Goal: Task Accomplishment & Management: Complete application form

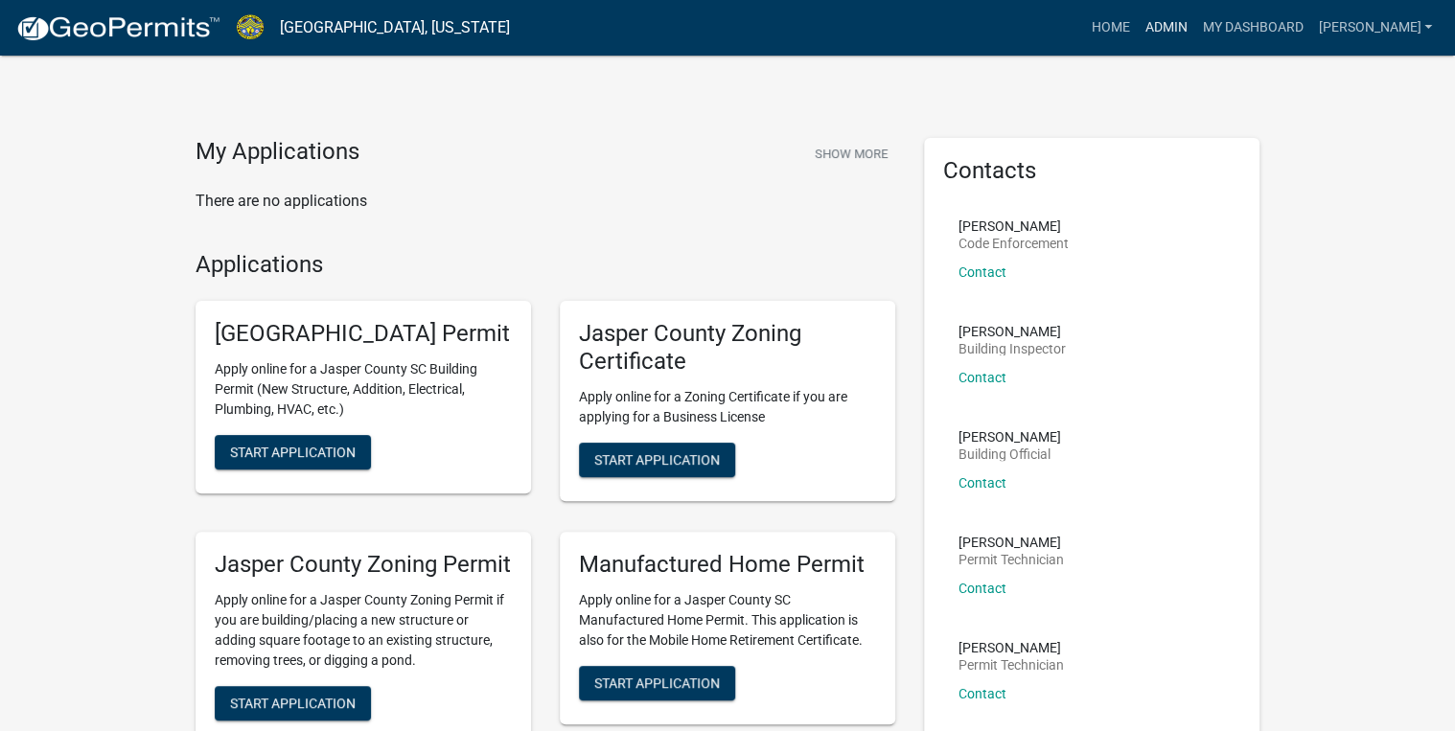
click at [1194, 27] on link "Admin" at bounding box center [1166, 28] width 58 height 36
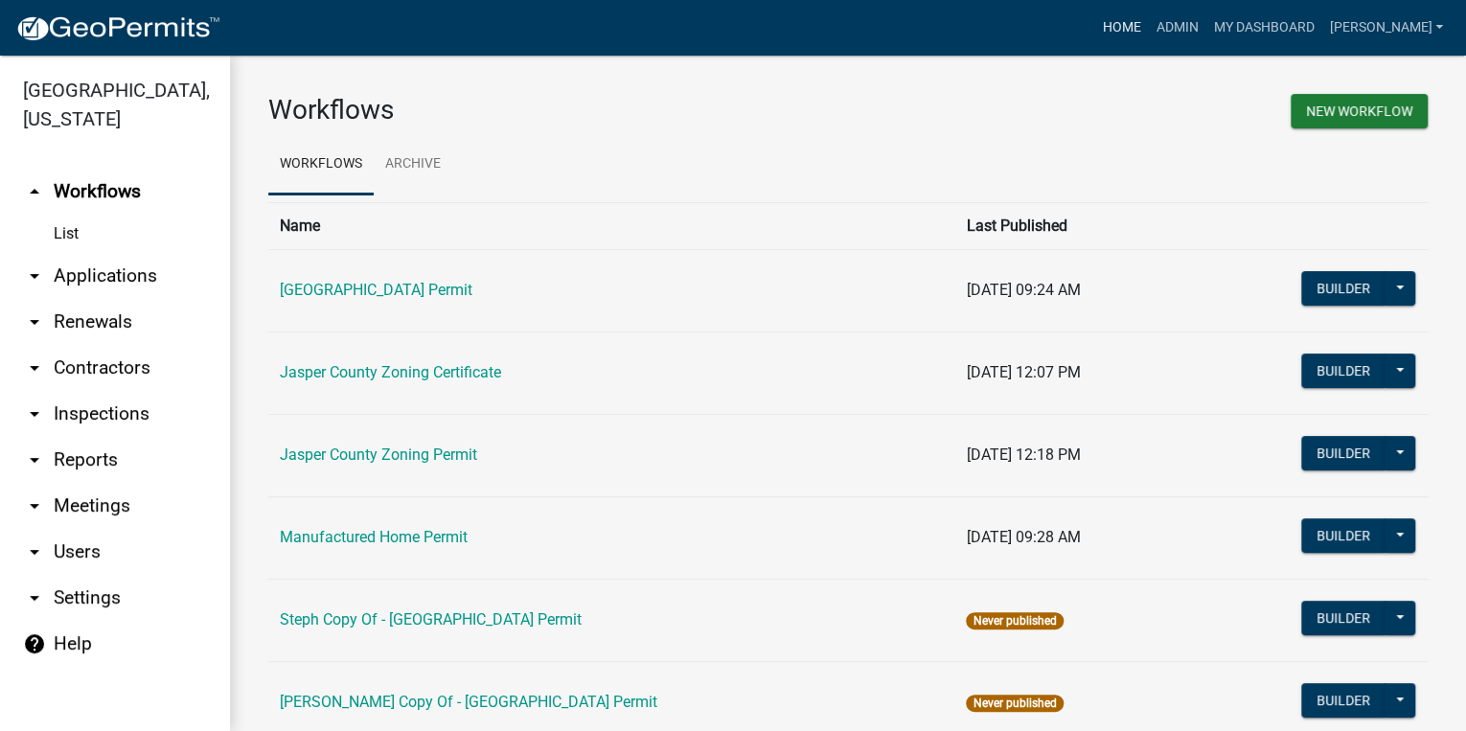
click at [1148, 23] on link "Home" at bounding box center [1122, 28] width 54 height 36
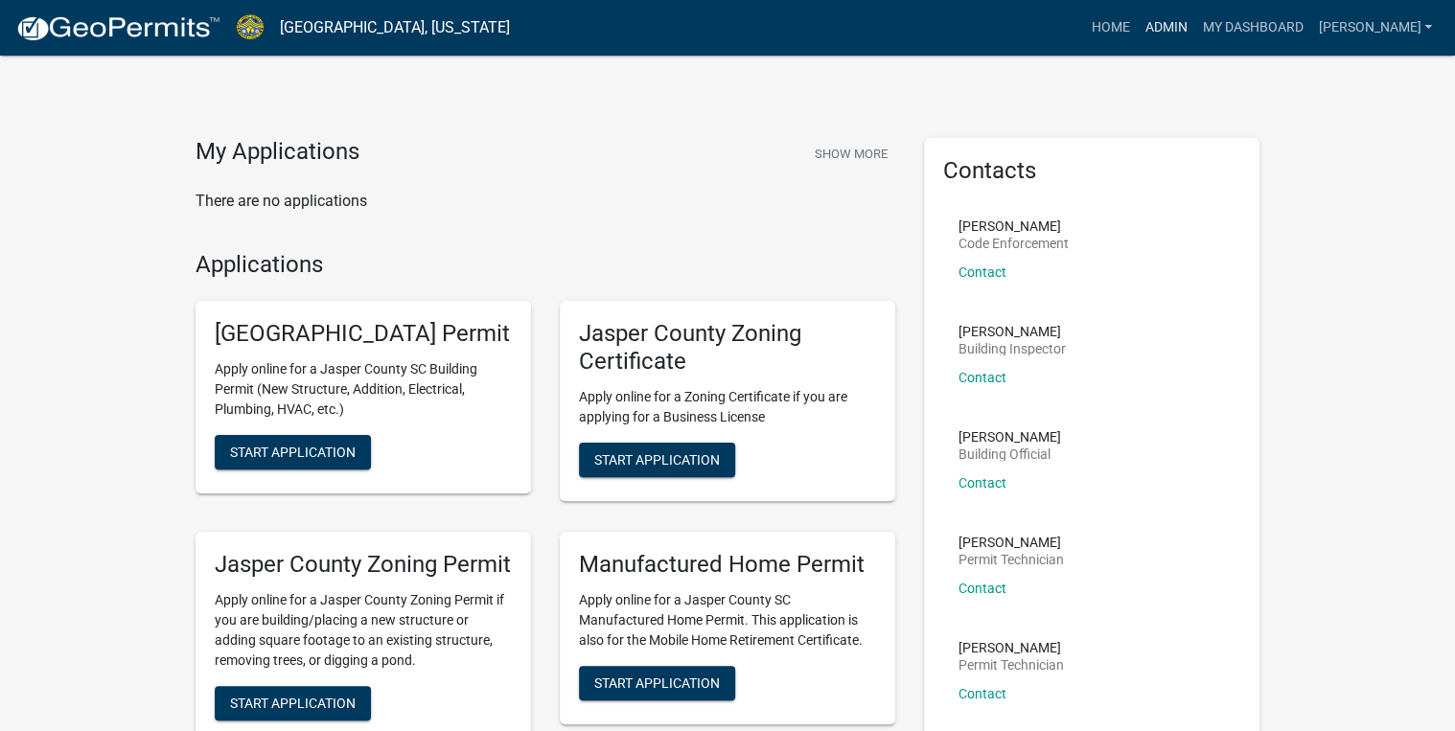
click at [1194, 29] on link "Admin" at bounding box center [1166, 28] width 58 height 36
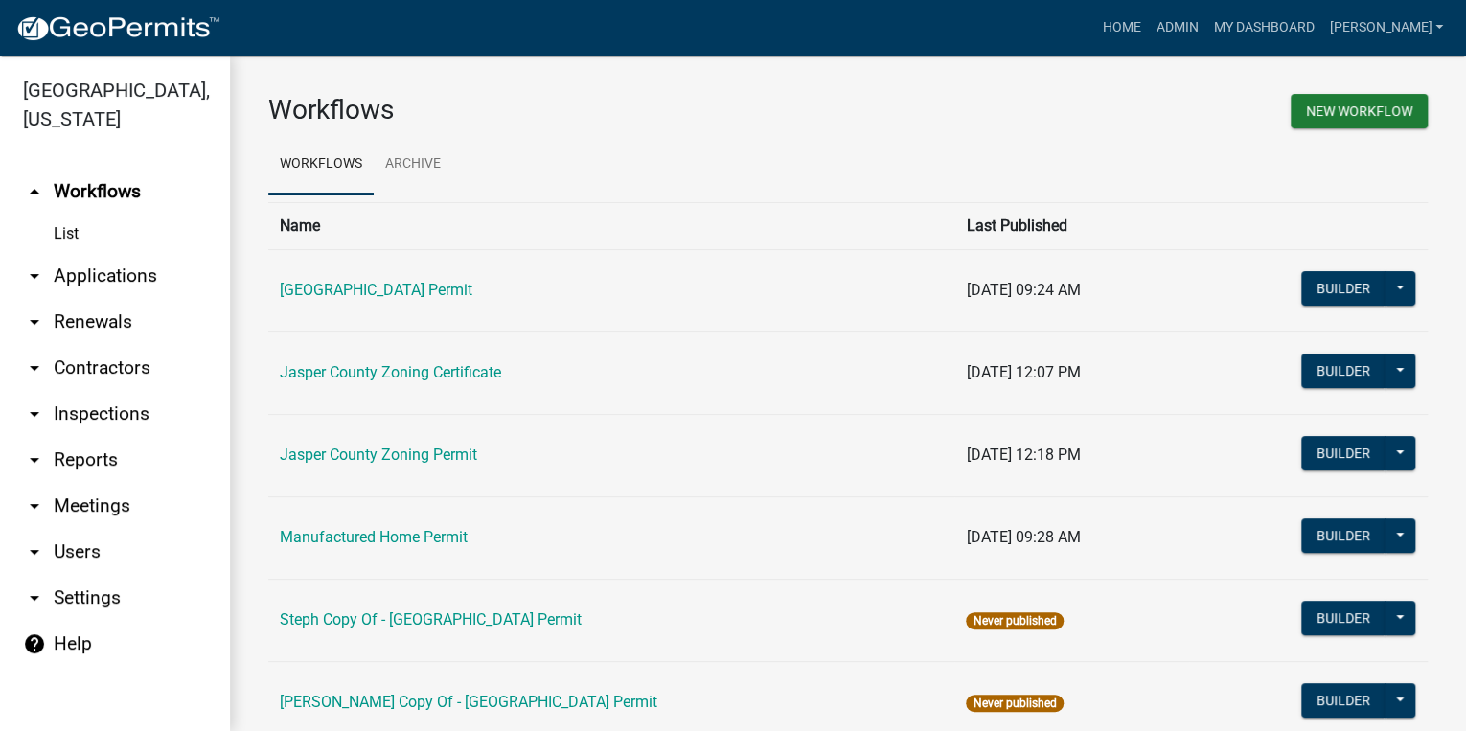
click at [59, 284] on link "arrow_drop_down Applications" at bounding box center [115, 276] width 230 height 46
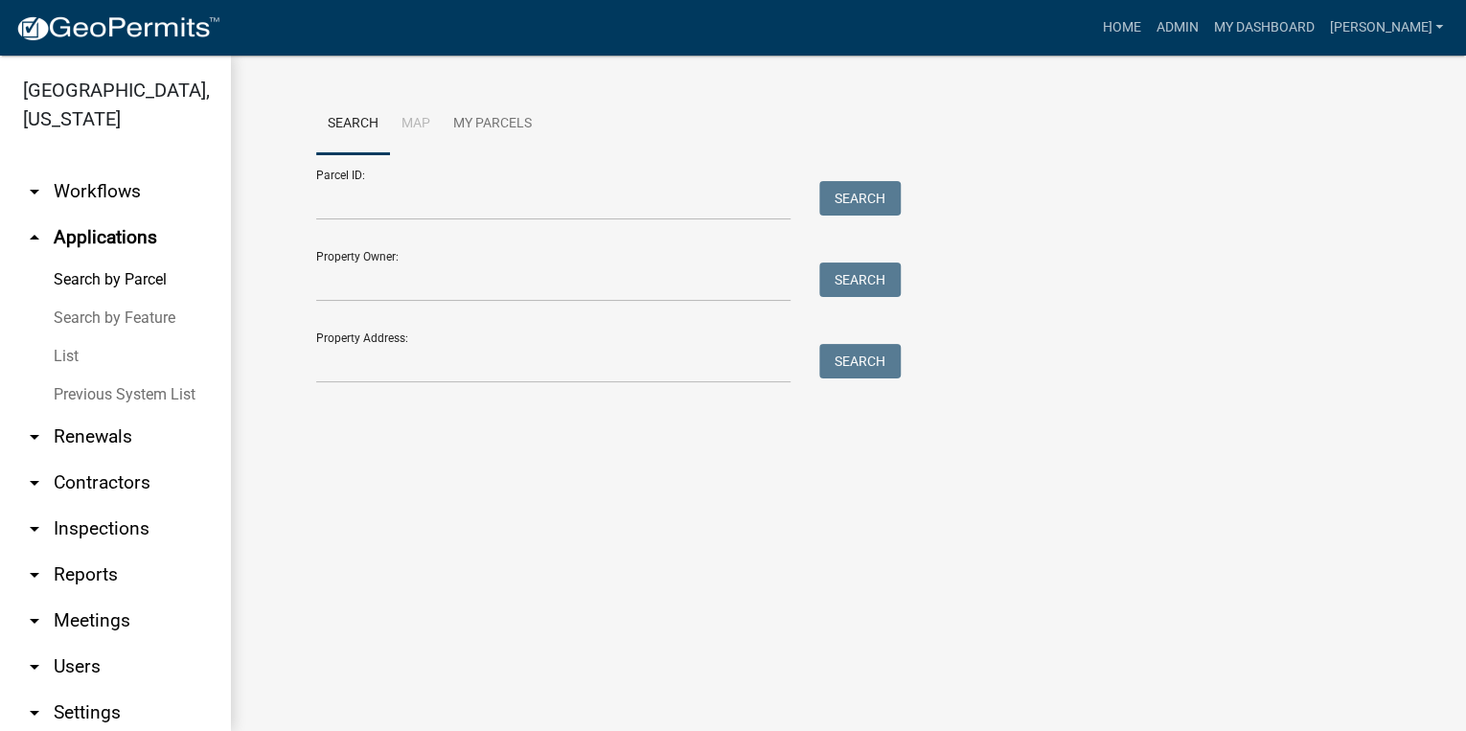
click at [78, 367] on link "List" at bounding box center [115, 356] width 230 height 38
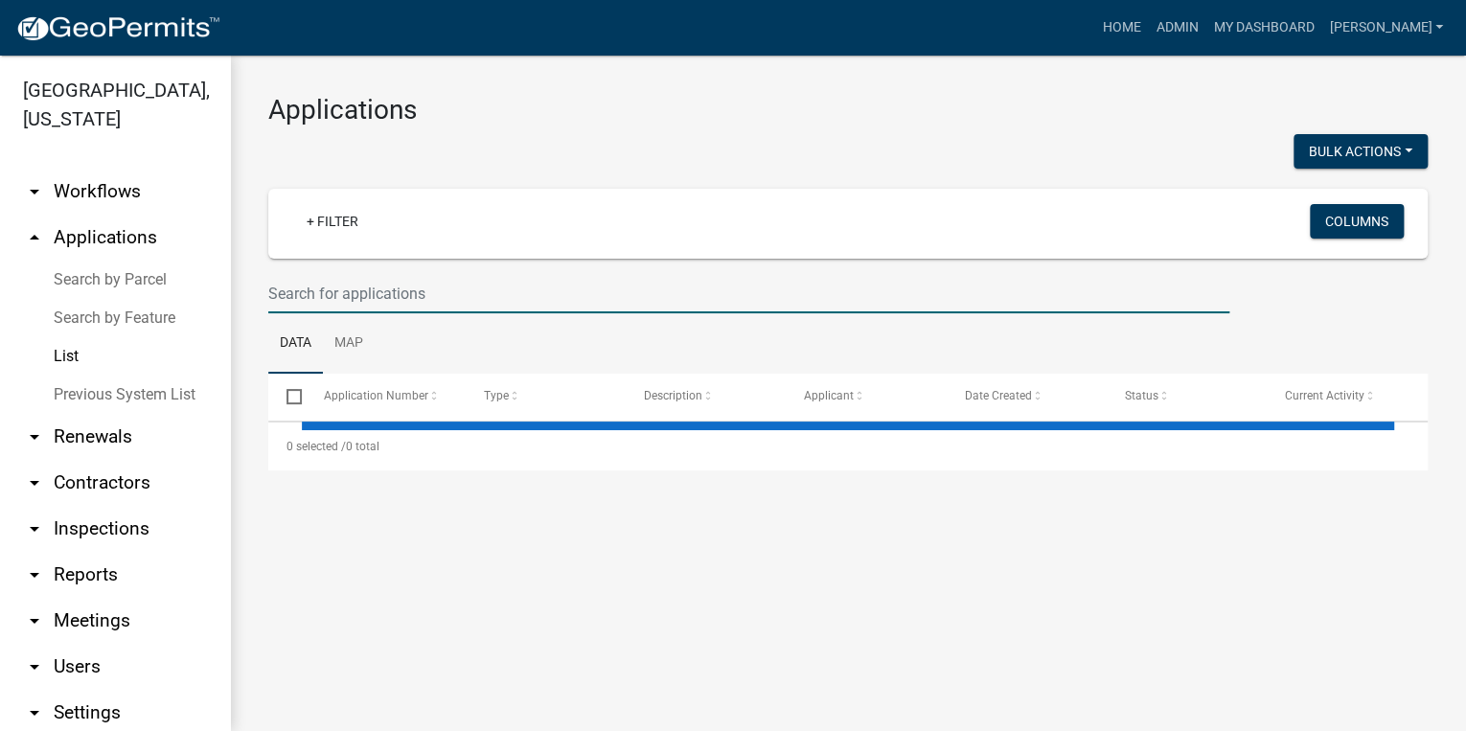
drag, startPoint x: 391, startPoint y: 299, endPoint x: 510, endPoint y: 250, distance: 128.5
click at [391, 299] on input "text" at bounding box center [748, 293] width 961 height 39
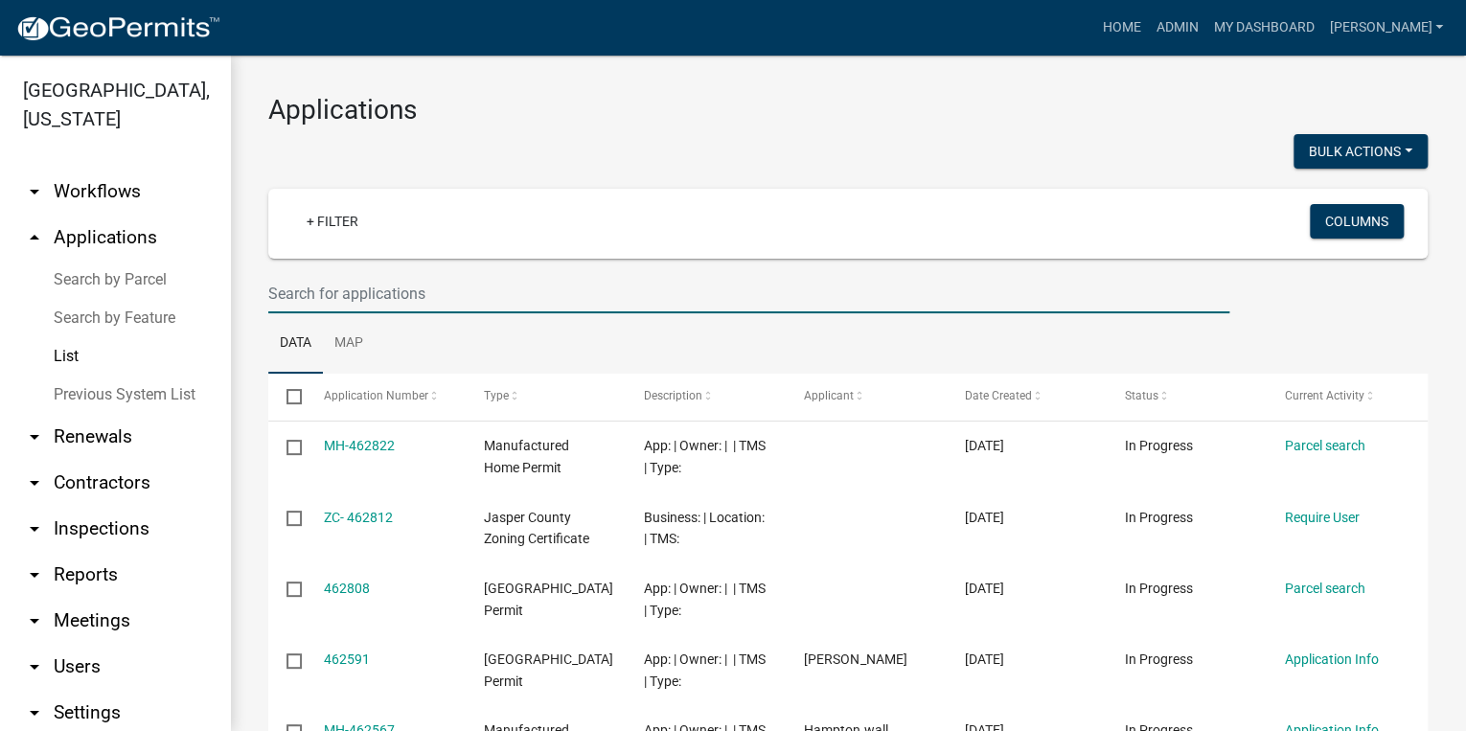
type input "b"
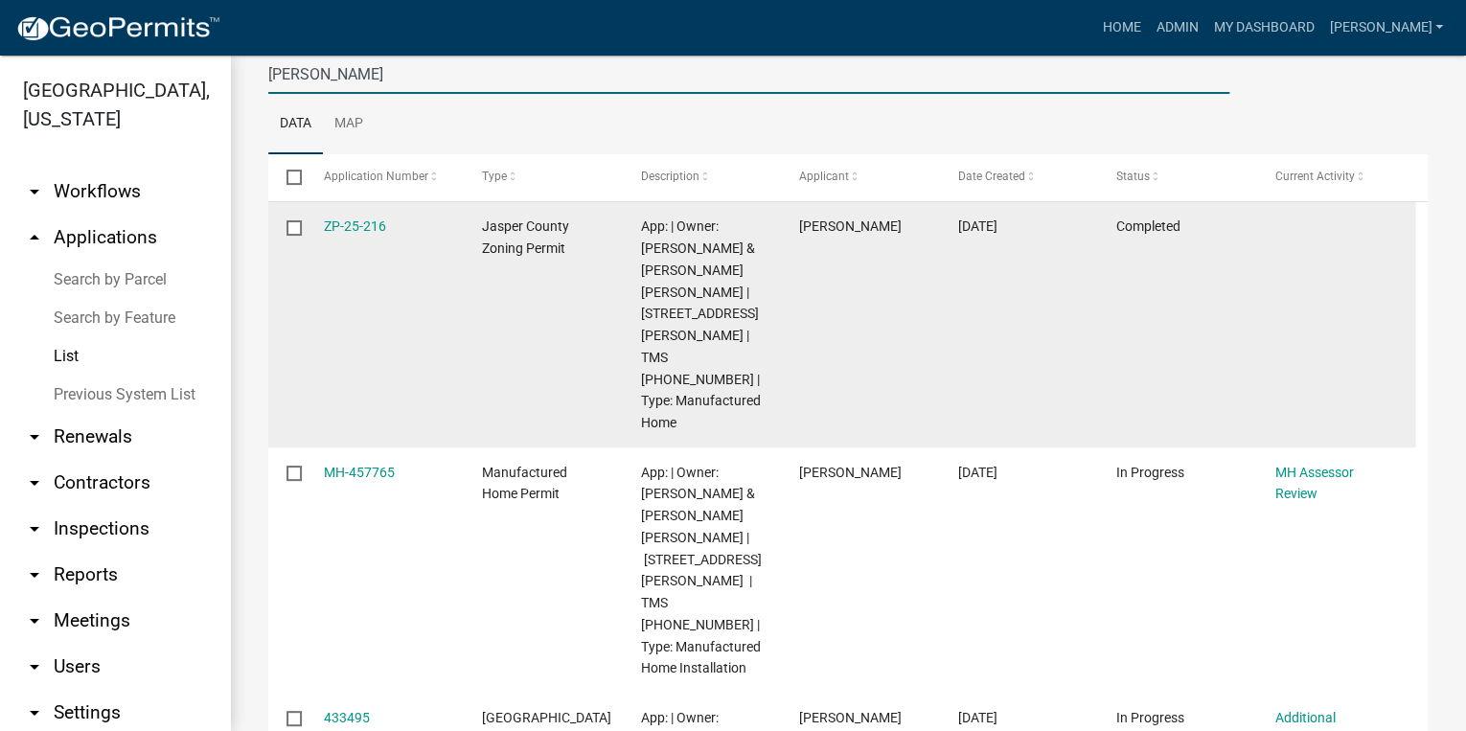
scroll to position [307, 0]
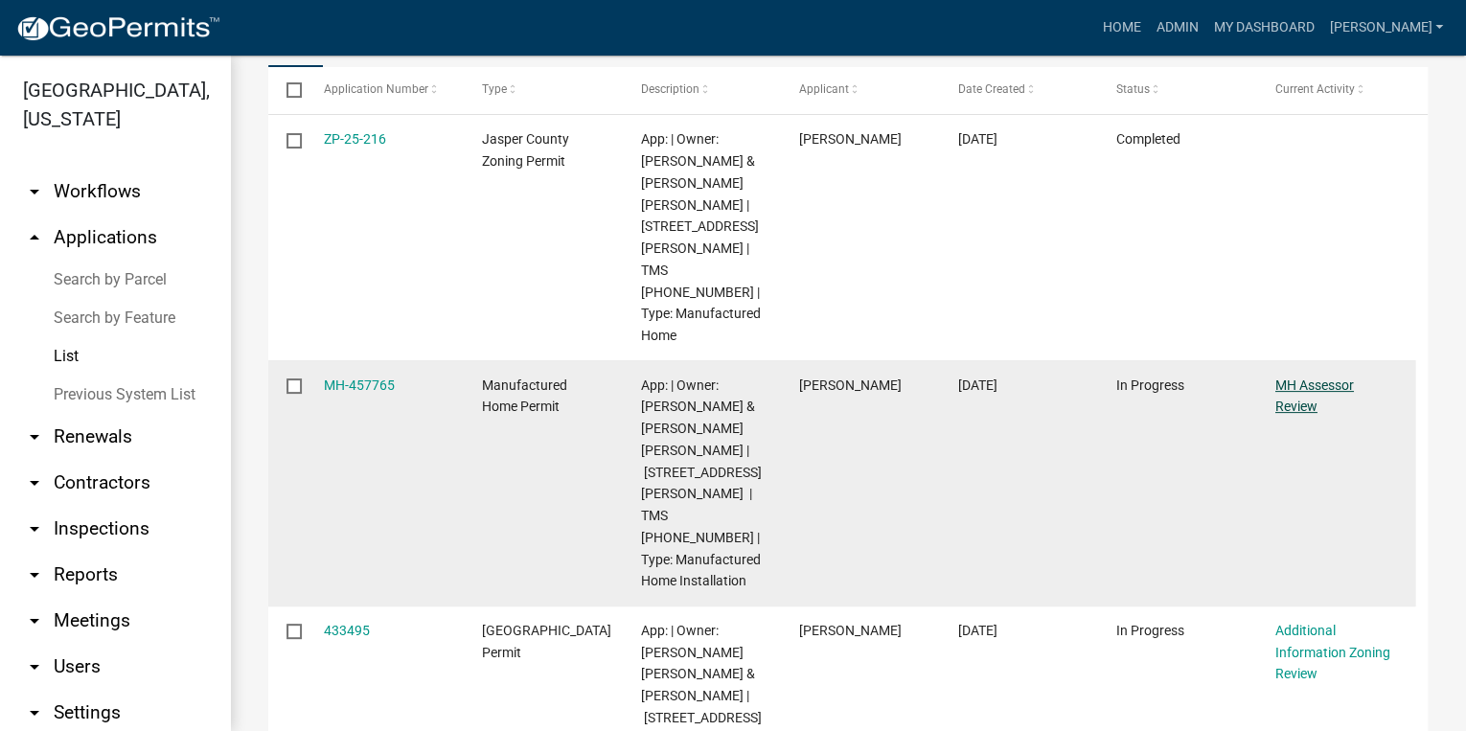
type input "[PERSON_NAME]"
click at [1303, 378] on link "MH Assessor Review" at bounding box center [1315, 396] width 79 height 37
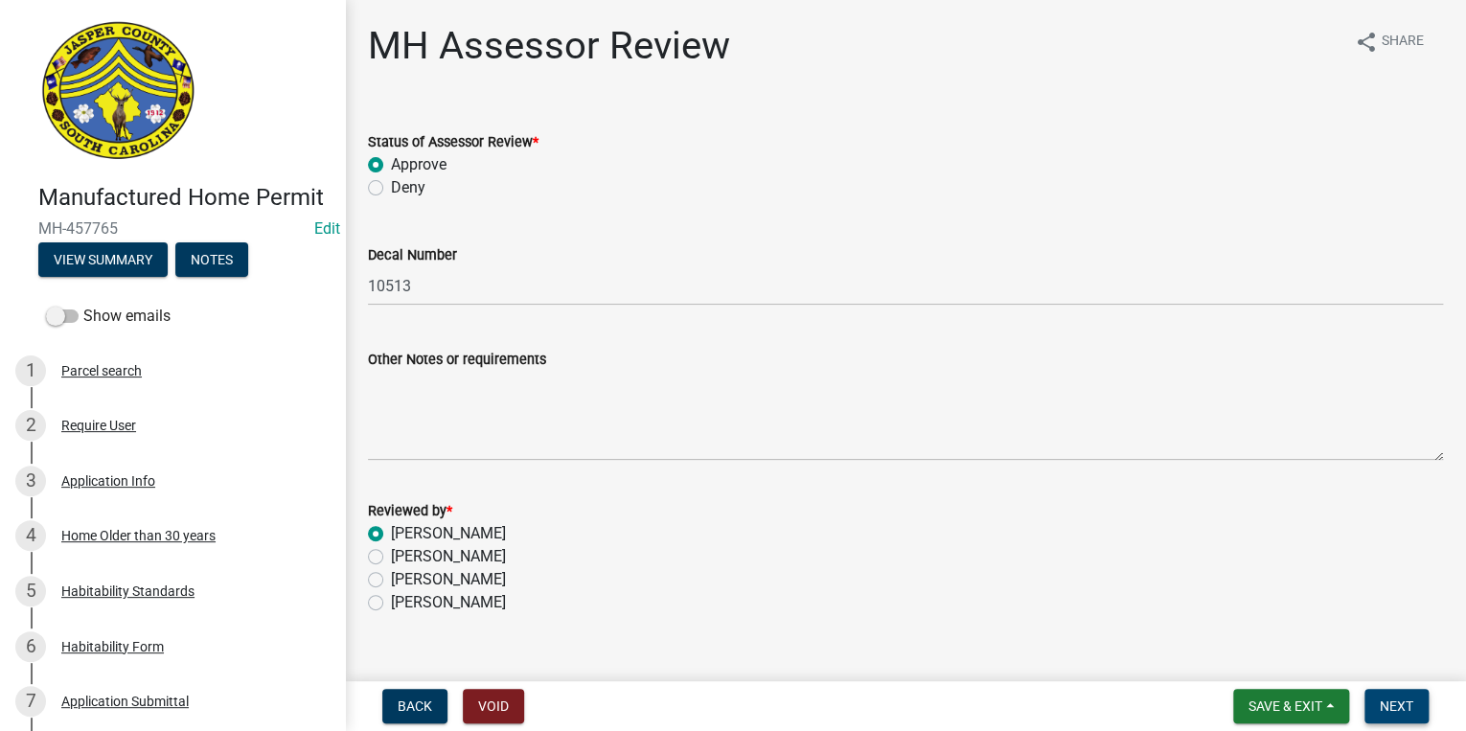
click at [1399, 702] on span "Next" at bounding box center [1397, 706] width 34 height 15
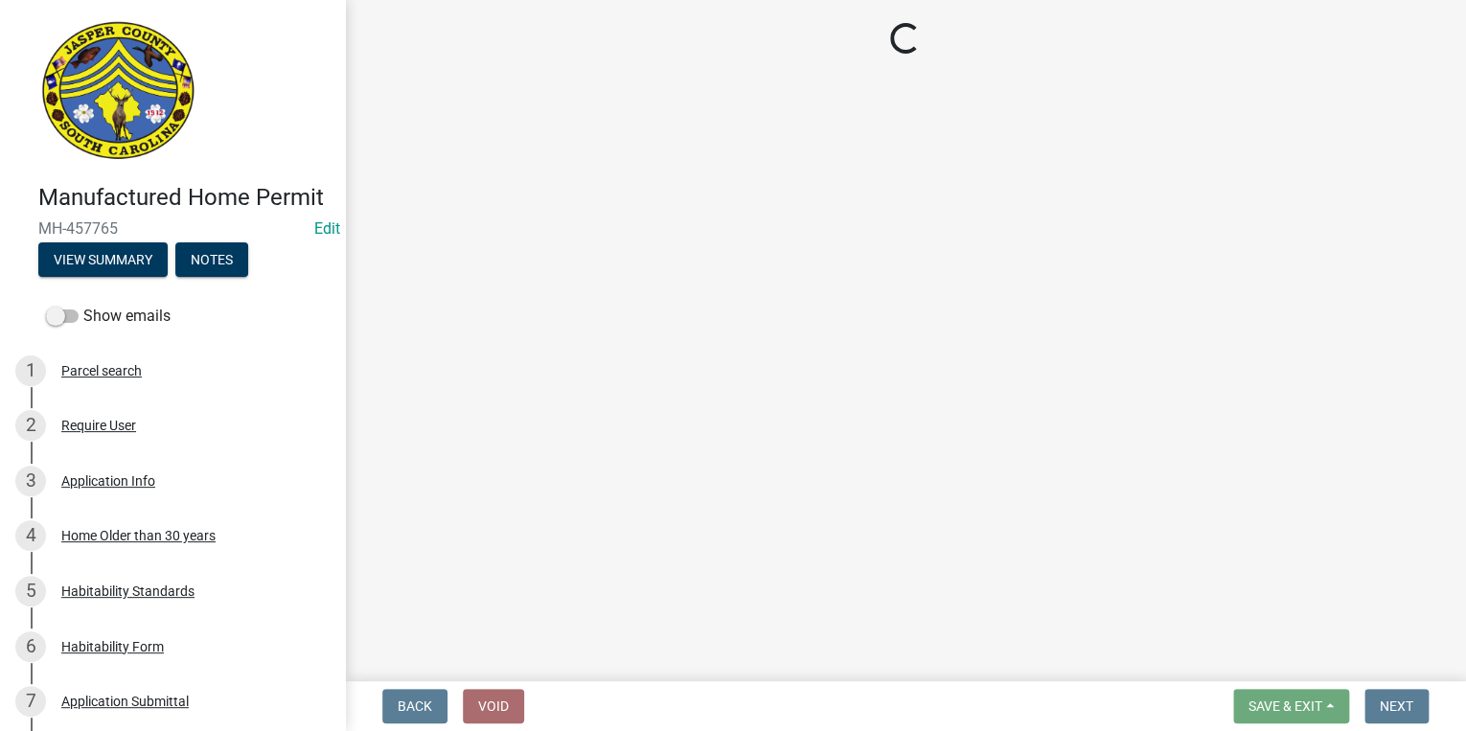
select select "3: 3"
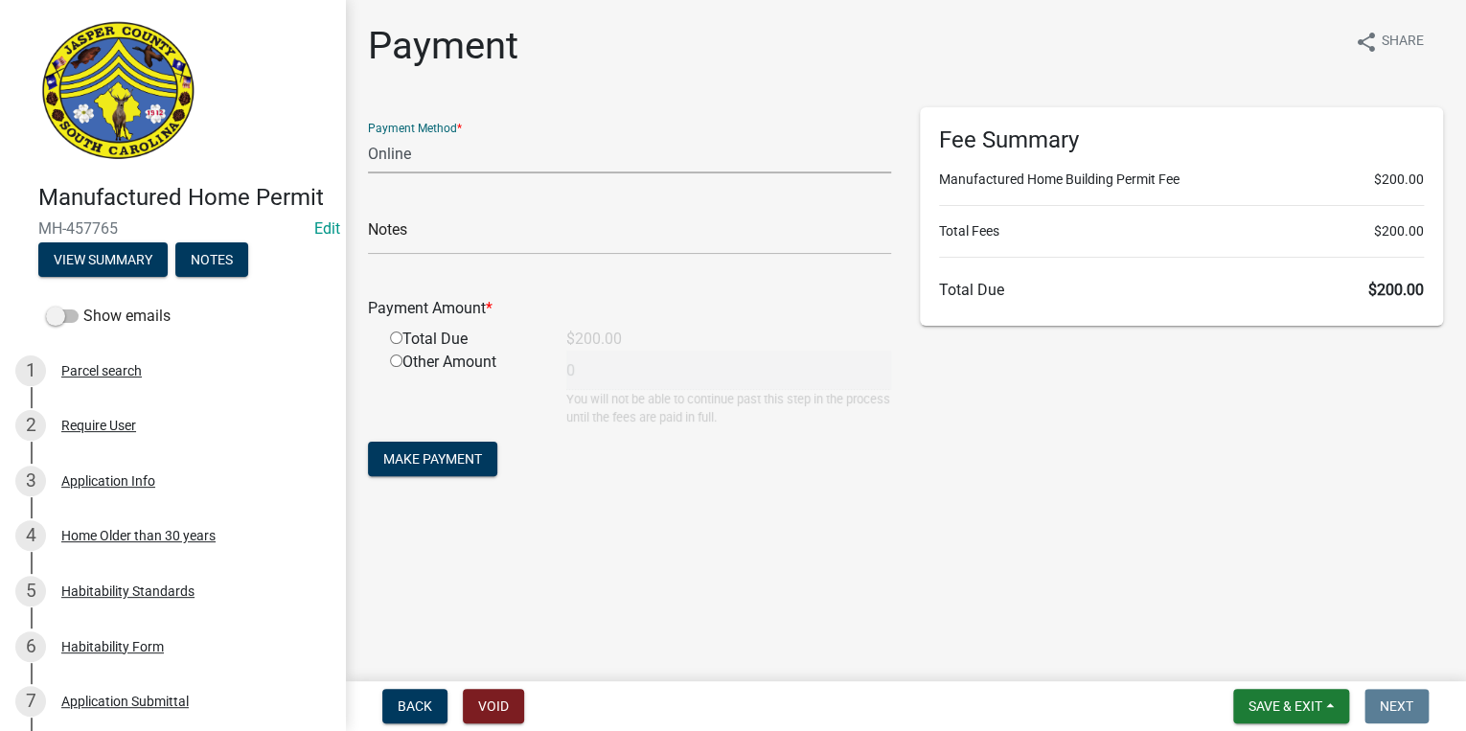
click at [465, 158] on select "Credit Card POS Check Cash Online" at bounding box center [629, 153] width 523 height 39
click at [594, 85] on div "Payment share Share Payment Method * Credit Card POS Check Cash Online Notes Pa…" at bounding box center [906, 269] width 1104 height 493
click at [412, 154] on select "Credit Card POS Check Cash Online" at bounding box center [629, 153] width 523 height 39
click at [562, 134] on select "Credit Card POS Check Cash Online" at bounding box center [629, 153] width 523 height 39
click at [487, 145] on select "Credit Card POS Check Cash Online" at bounding box center [629, 153] width 523 height 39
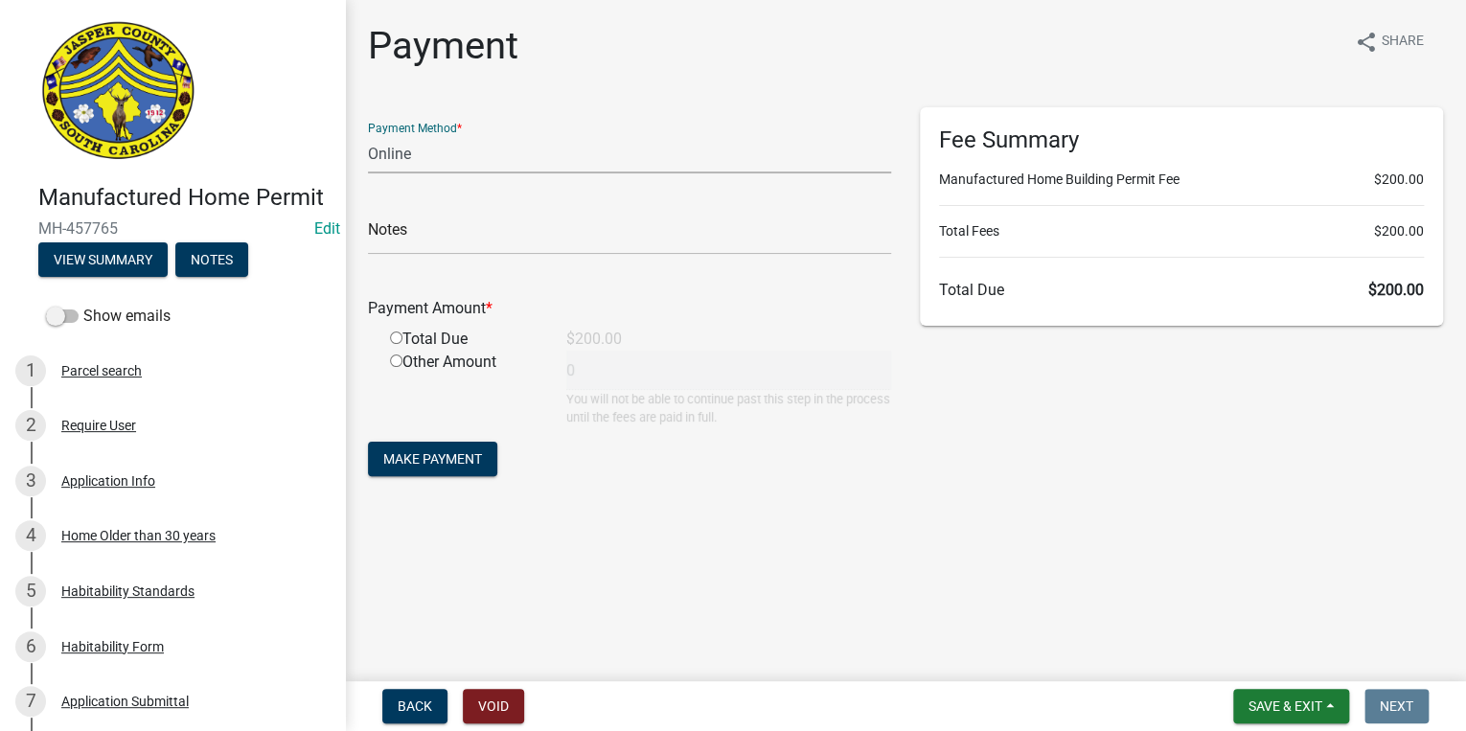
click at [487, 145] on select "Credit Card POS Check Cash Online" at bounding box center [629, 153] width 523 height 39
drag, startPoint x: 391, startPoint y: 339, endPoint x: 402, endPoint y: 358, distance: 21.0
click at [391, 340] on input "radio" at bounding box center [396, 338] width 12 height 12
radio input "true"
type input "200"
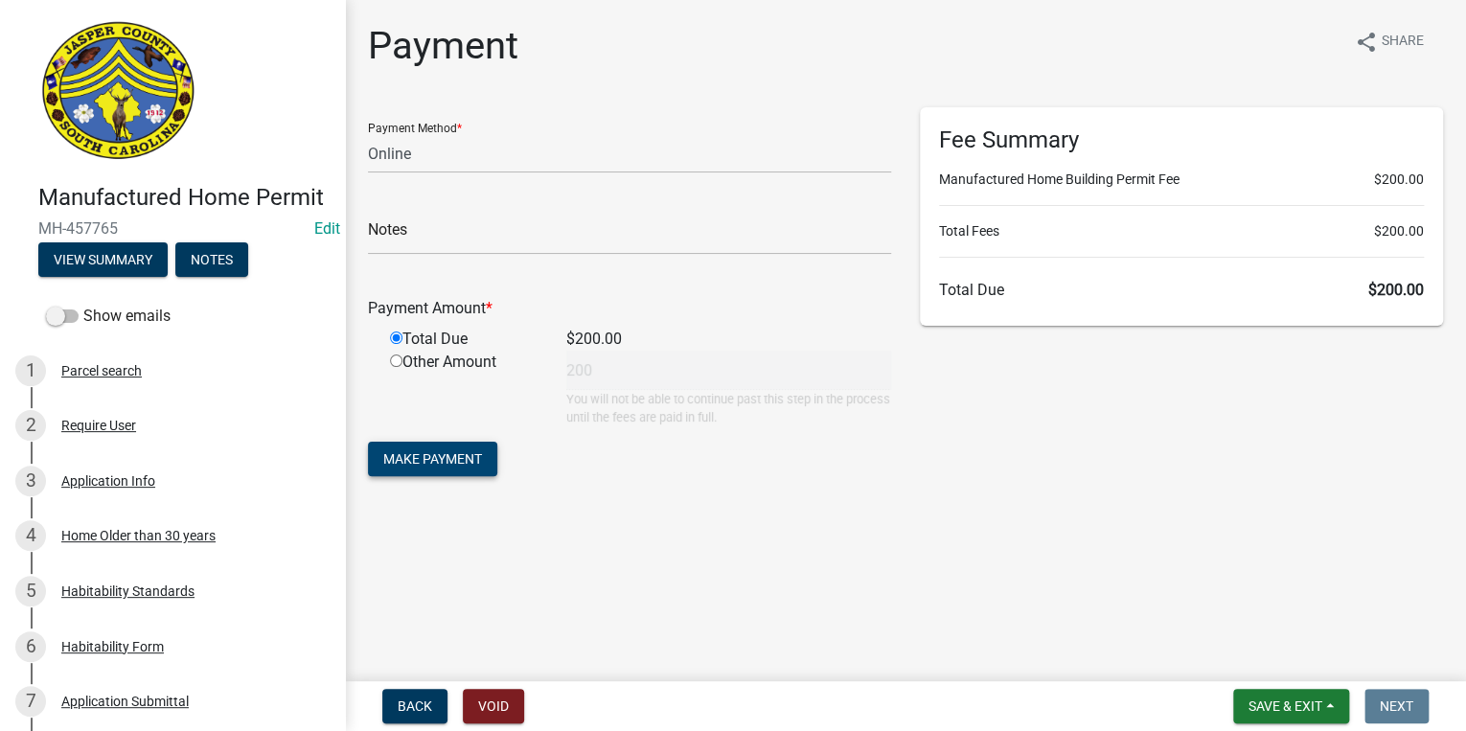
click at [424, 448] on button "Make Payment" at bounding box center [432, 459] width 129 height 35
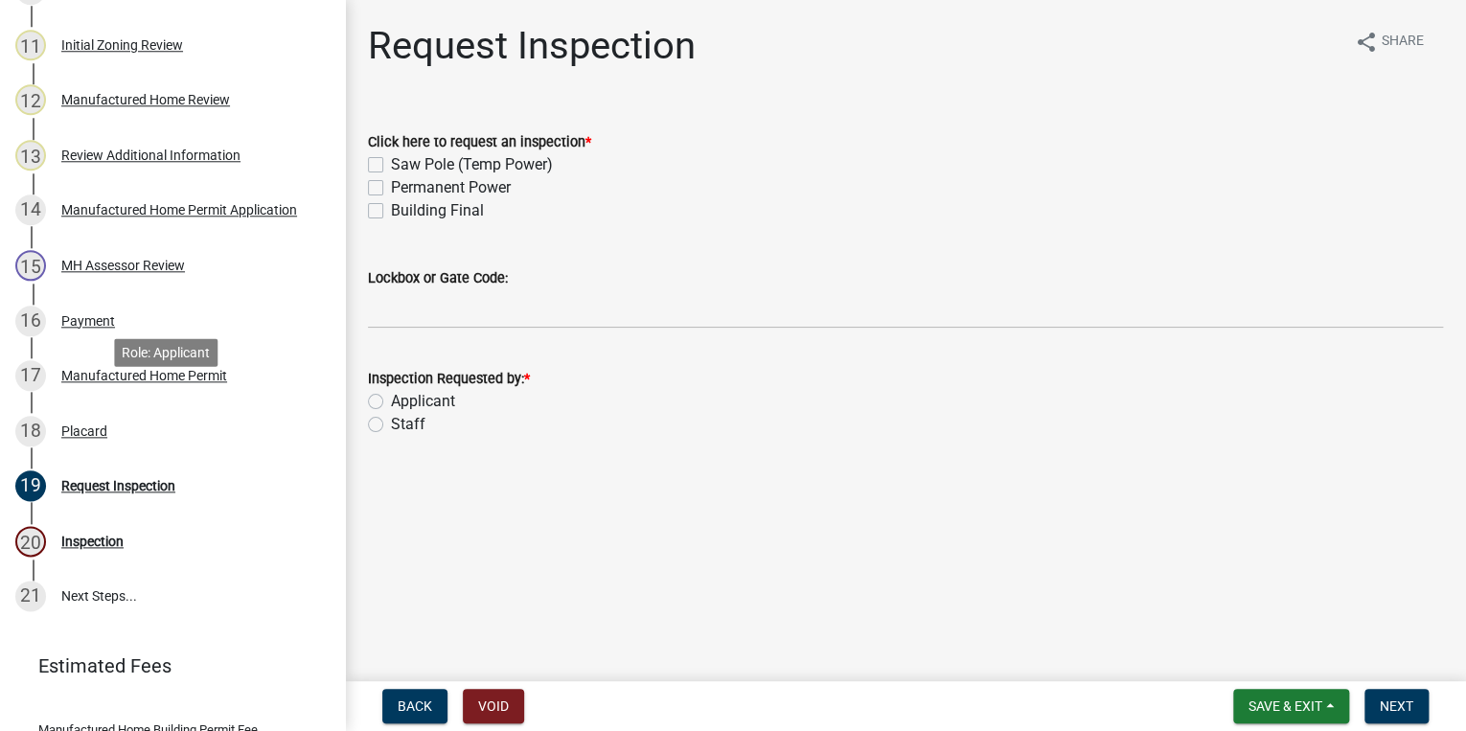
scroll to position [989, 0]
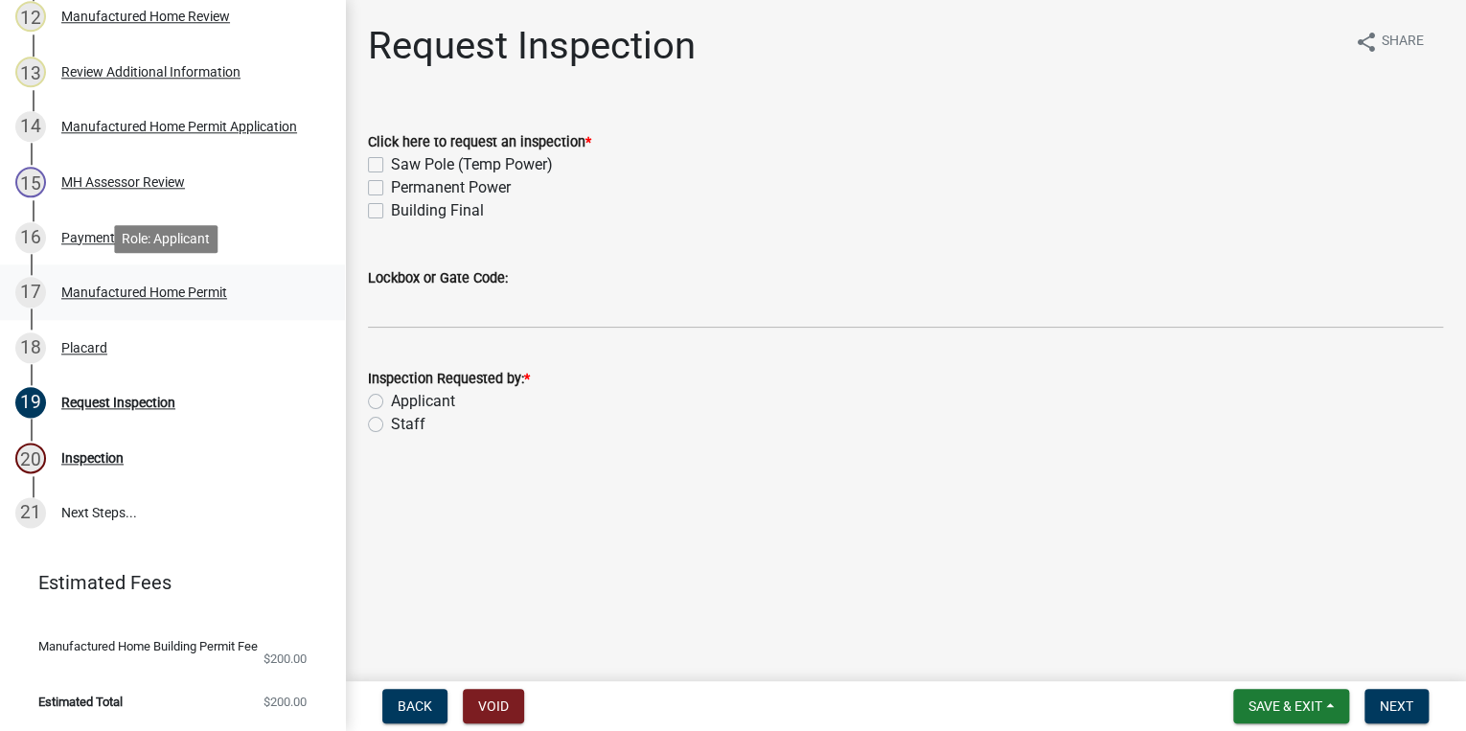
click at [162, 299] on div "Manufactured Home Permit" at bounding box center [144, 292] width 166 height 13
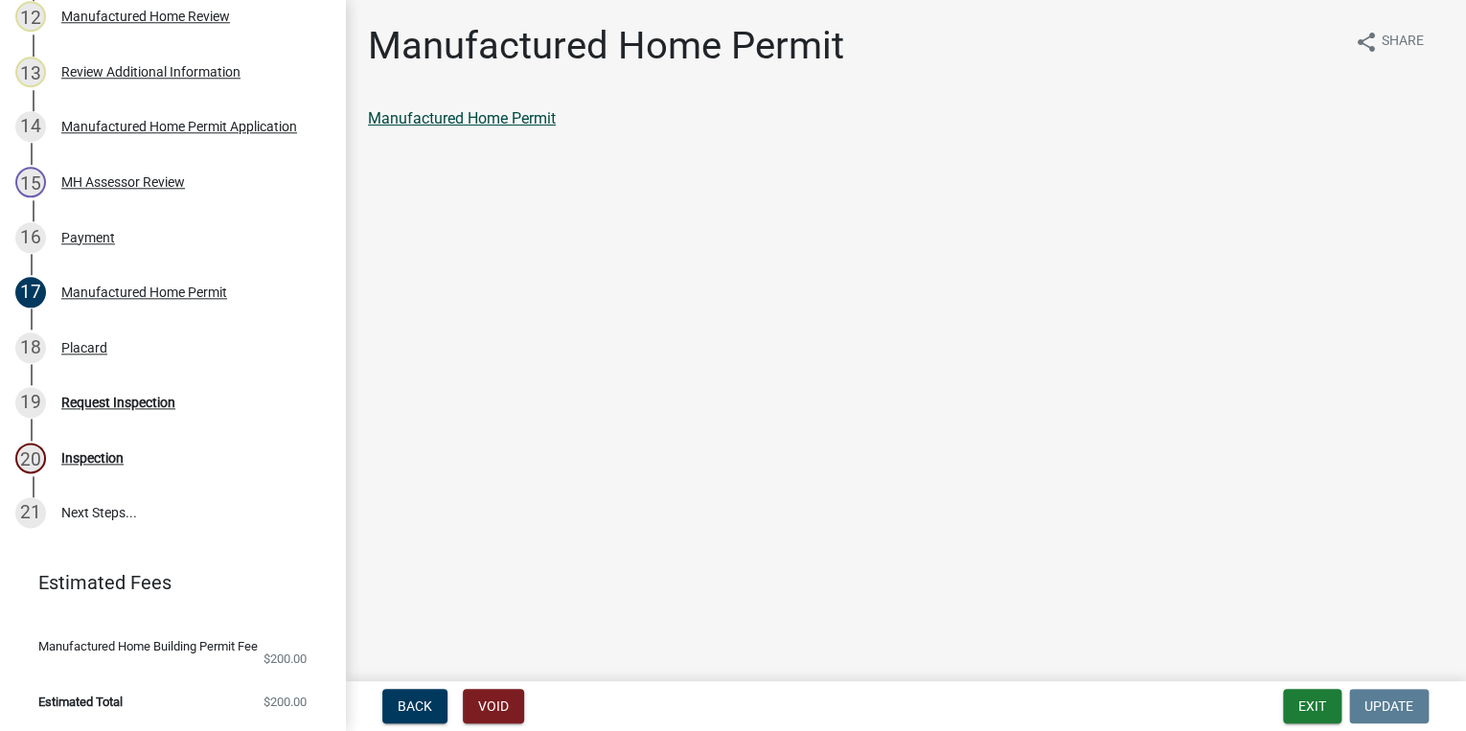
click at [426, 120] on link "Manufactured Home Permit" at bounding box center [462, 118] width 188 height 18
click at [132, 362] on div "18 Placard" at bounding box center [164, 348] width 299 height 31
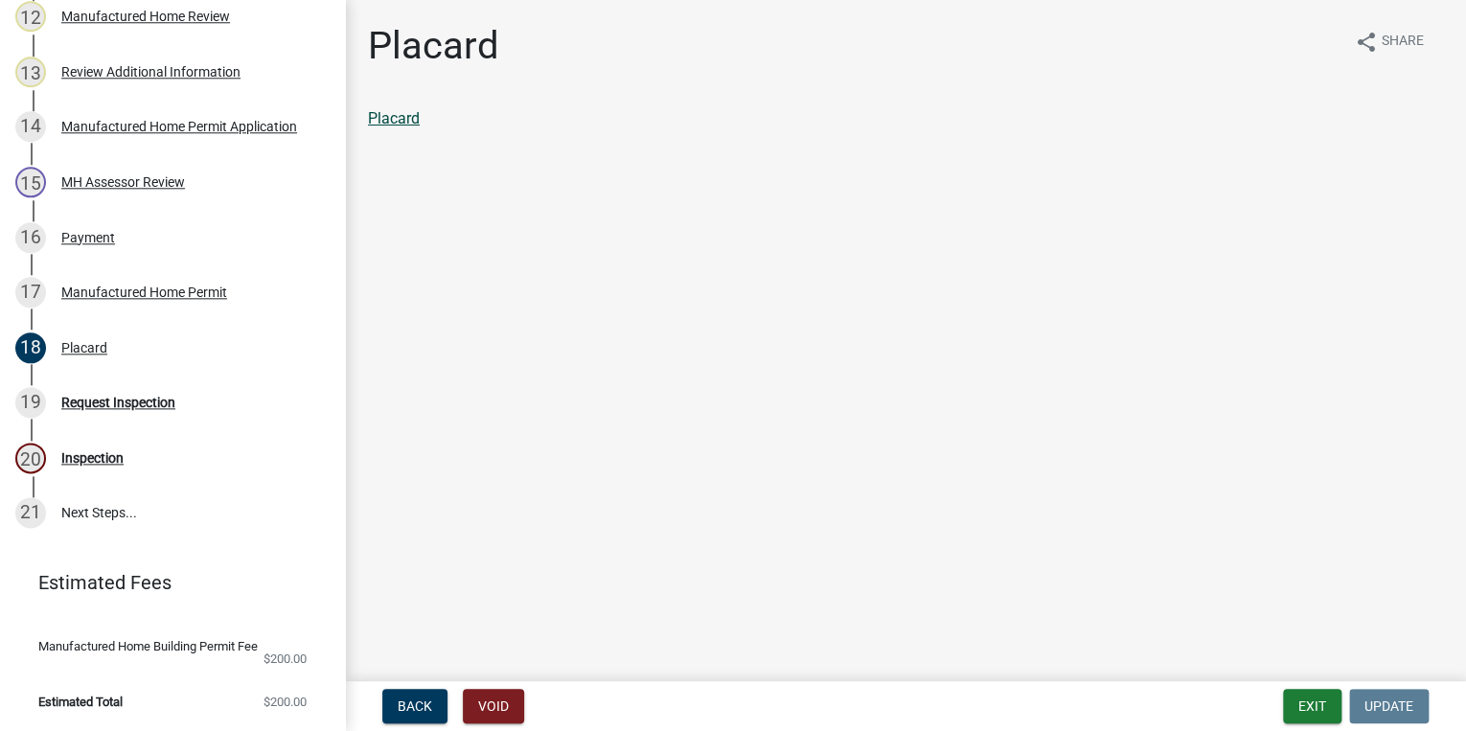
click at [411, 111] on link "Placard" at bounding box center [394, 118] width 52 height 18
